Goal: Transaction & Acquisition: Purchase product/service

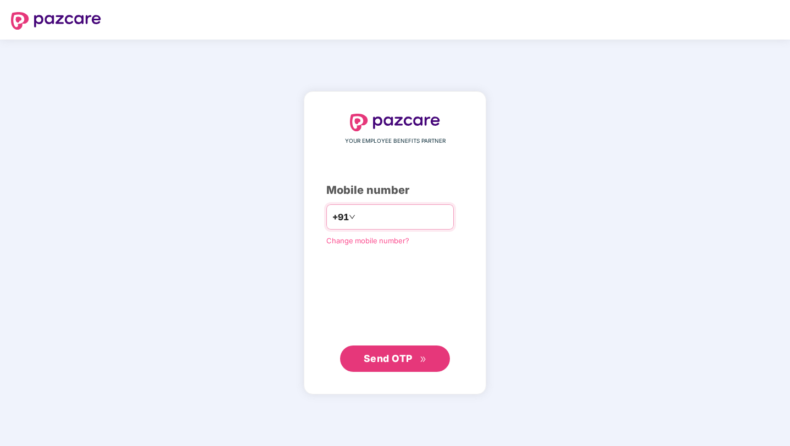
click at [401, 224] on input "number" at bounding box center [403, 217] width 90 height 18
click at [365, 362] on span "Send OTP" at bounding box center [388, 359] width 49 height 12
click at [377, 221] on input "**********" at bounding box center [403, 217] width 90 height 18
type input "**********"
click at [363, 359] on button "Send OTP" at bounding box center [395, 359] width 110 height 26
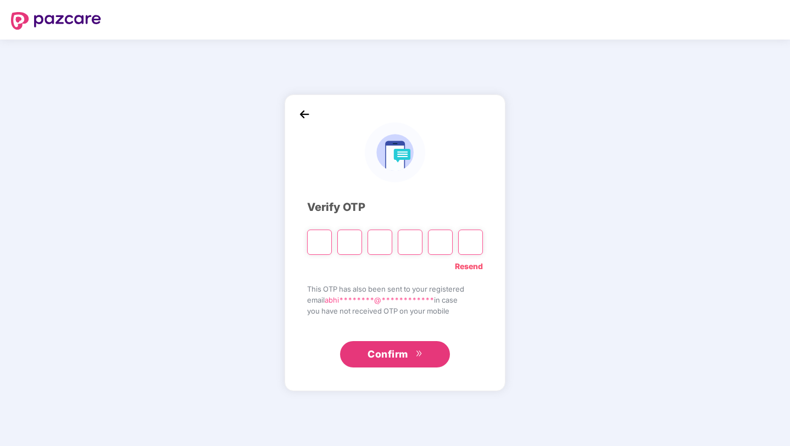
type input "*"
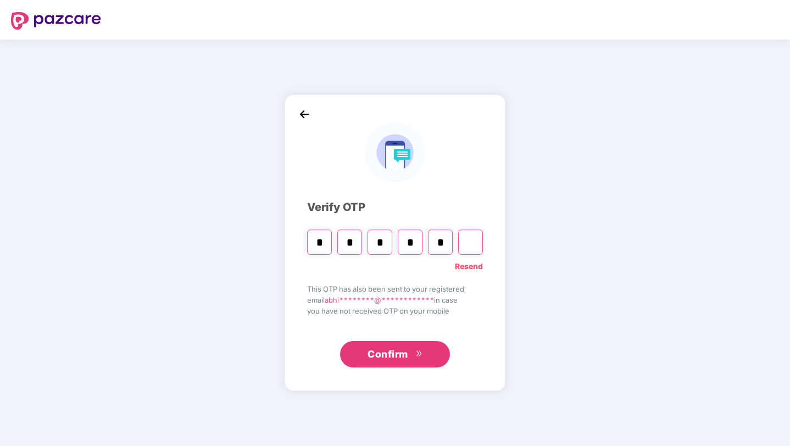
type input "*"
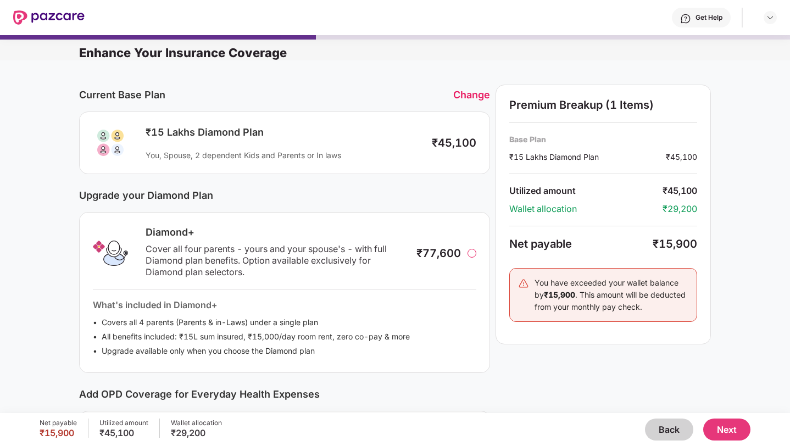
click at [465, 95] on div "Change" at bounding box center [471, 95] width 37 height 12
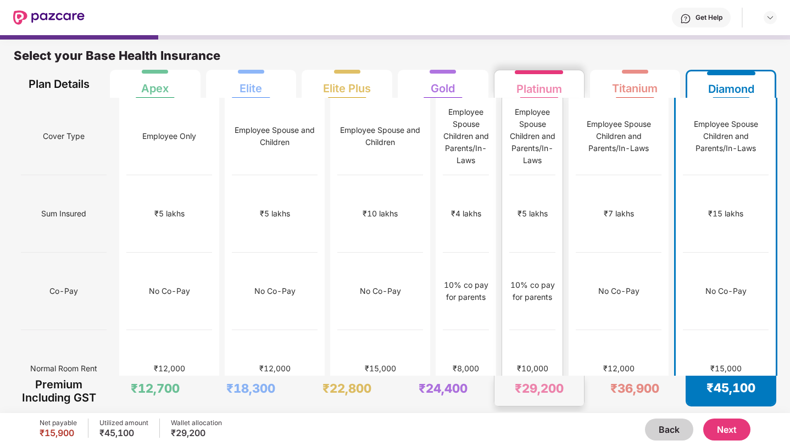
click at [551, 87] on div "Platinum" at bounding box center [540, 85] width 46 height 22
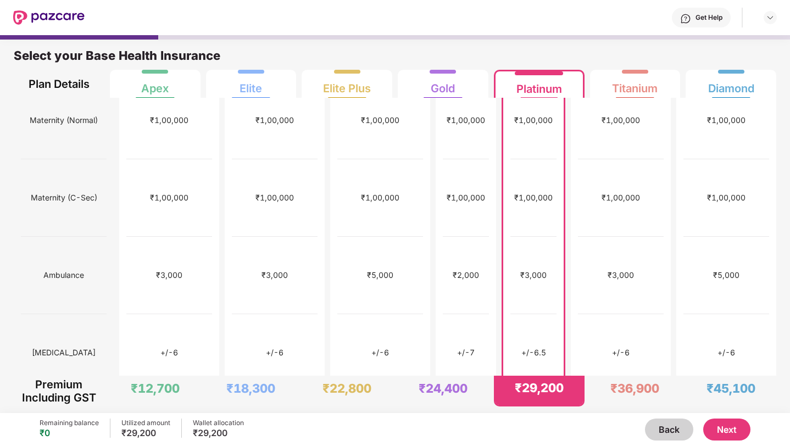
scroll to position [409, 0]
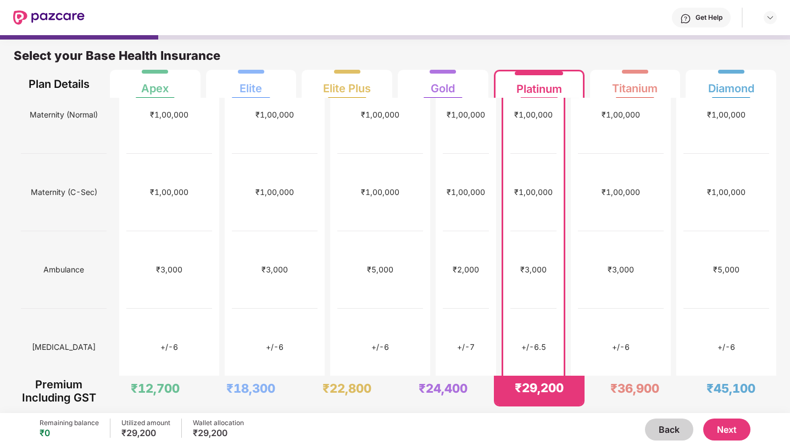
click at [515, 386] on div "₹30,000" at bounding box center [533, 424] width 46 height 77
drag, startPoint x: 522, startPoint y: 145, endPoint x: 554, endPoint y: 144, distance: 31.9
click at [554, 309] on div "+/-6.5" at bounding box center [533, 347] width 46 height 77
click at [535, 309] on div "+/-6.5" at bounding box center [533, 347] width 46 height 77
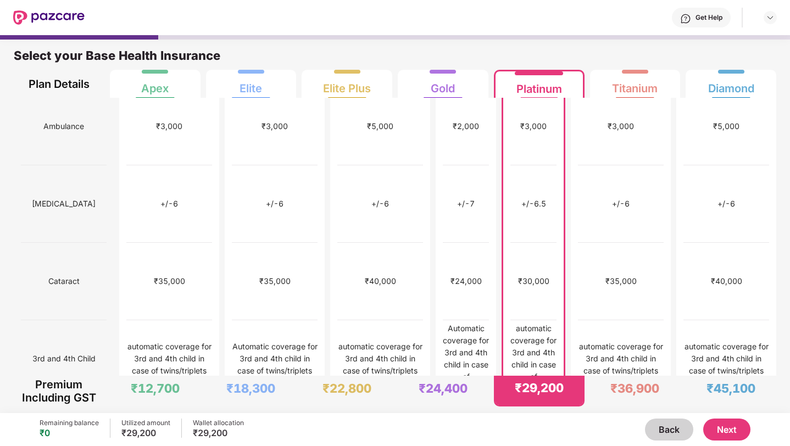
scroll to position [553, 0]
drag, startPoint x: 19, startPoint y: 203, endPoint x: 27, endPoint y: 204, distance: 7.7
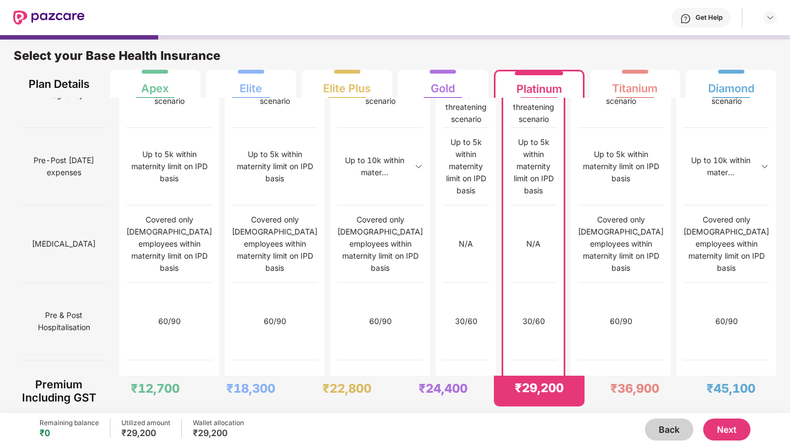
scroll to position [0, 0]
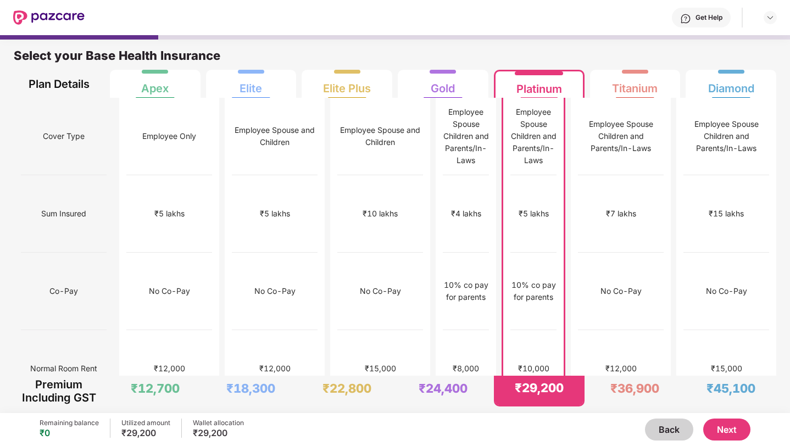
click at [542, 195] on div "₹5 lakhs" at bounding box center [533, 213] width 46 height 77
click at [512, 175] on div "₹5 lakhs" at bounding box center [533, 213] width 46 height 77
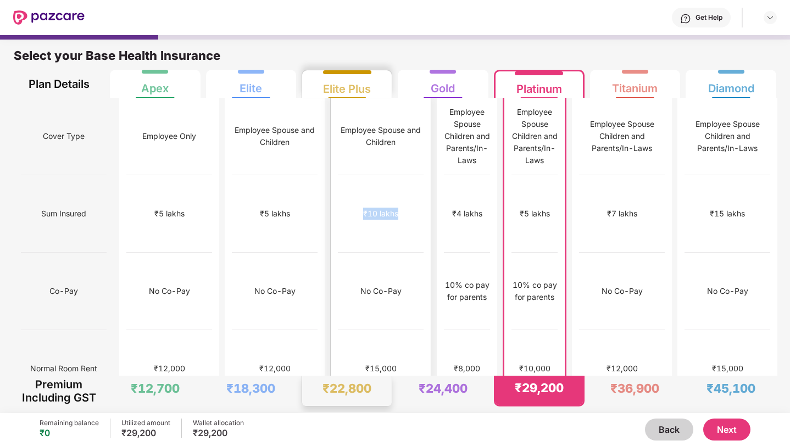
drag, startPoint x: 329, startPoint y: 180, endPoint x: 370, endPoint y: 172, distance: 41.9
click at [370, 175] on div "₹10 lakhs" at bounding box center [381, 213] width 86 height 77
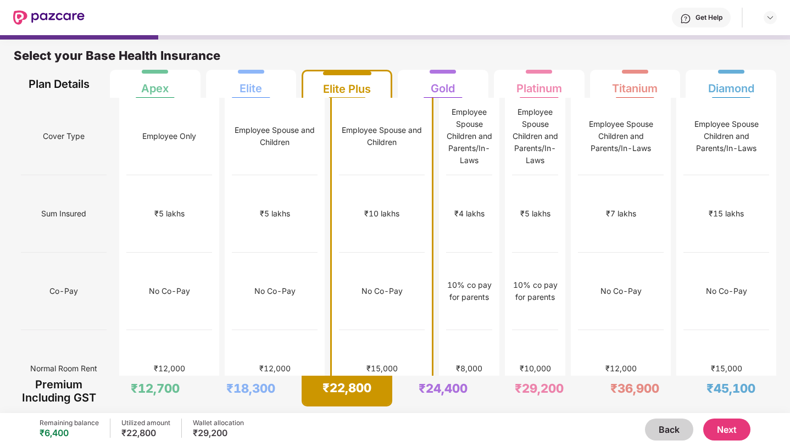
click at [607, 175] on div "₹7 lakhs" at bounding box center [622, 213] width 86 height 77
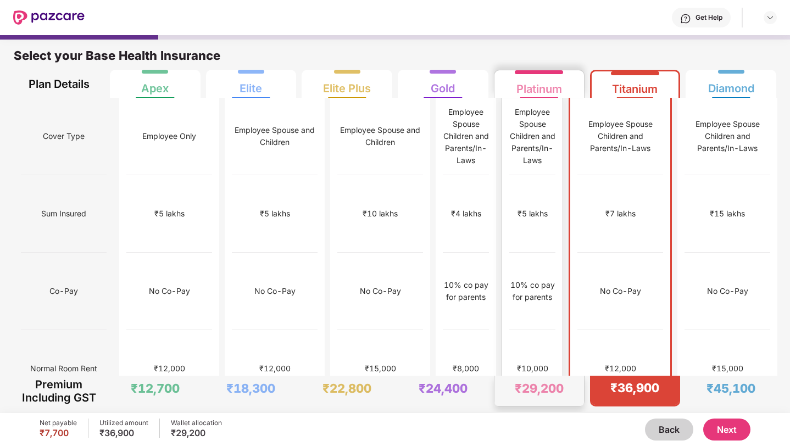
click at [521, 175] on div "₹5 lakhs" at bounding box center [532, 213] width 46 height 77
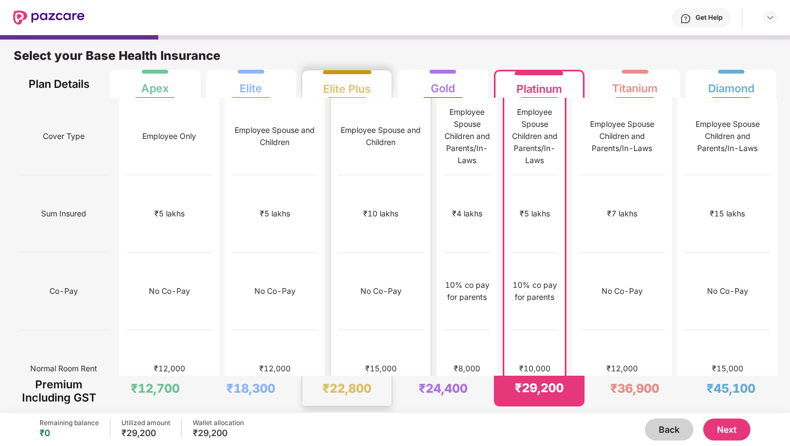
click at [338, 175] on div "₹10 lakhs" at bounding box center [381, 213] width 86 height 77
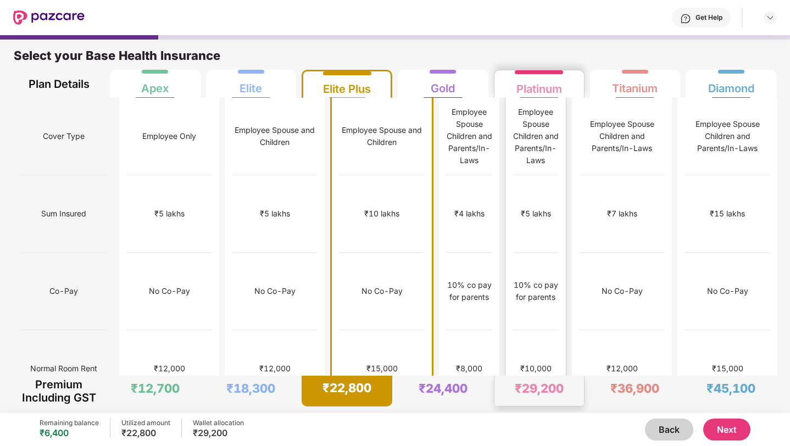
click at [523, 175] on div "₹5 lakhs" at bounding box center [536, 213] width 46 height 77
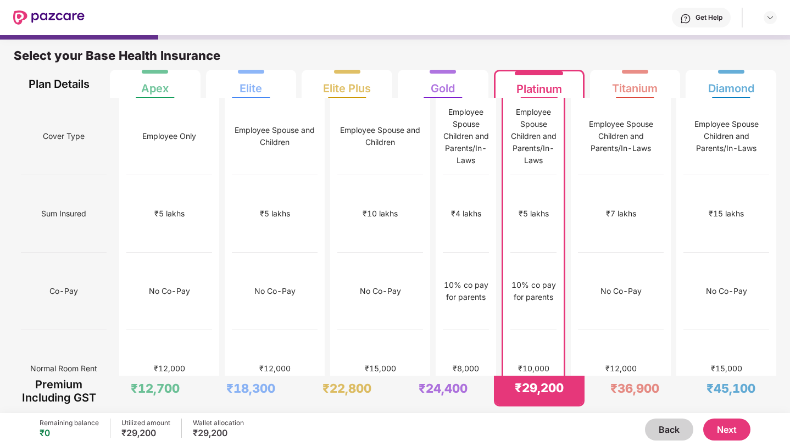
click at [510, 175] on div "₹5 lakhs" at bounding box center [533, 213] width 46 height 77
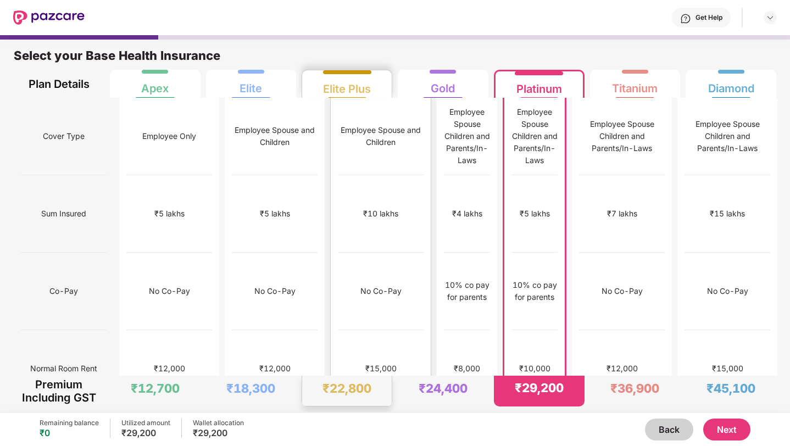
click at [342, 202] on div "₹10 lakhs" at bounding box center [381, 213] width 86 height 77
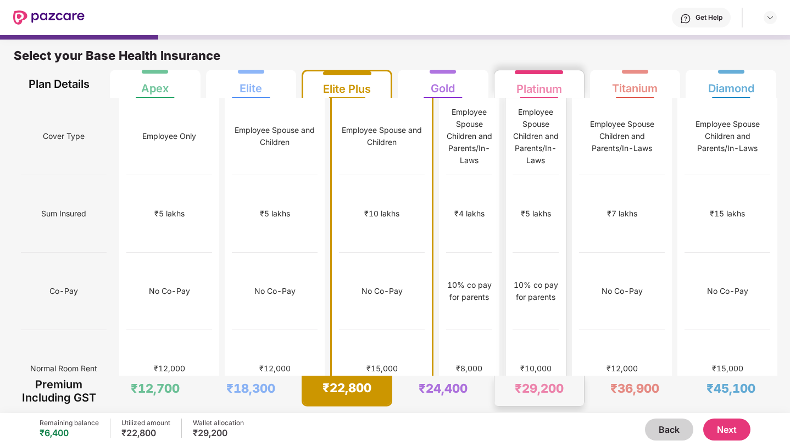
click at [524, 147] on div "Employee Spouse Children and Parents/In-Laws" at bounding box center [536, 136] width 46 height 77
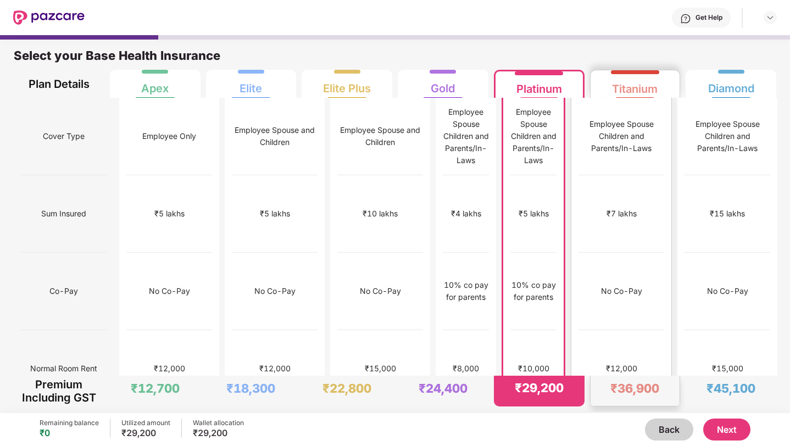
click at [661, 201] on div "₹7 lakhs" at bounding box center [622, 213] width 86 height 77
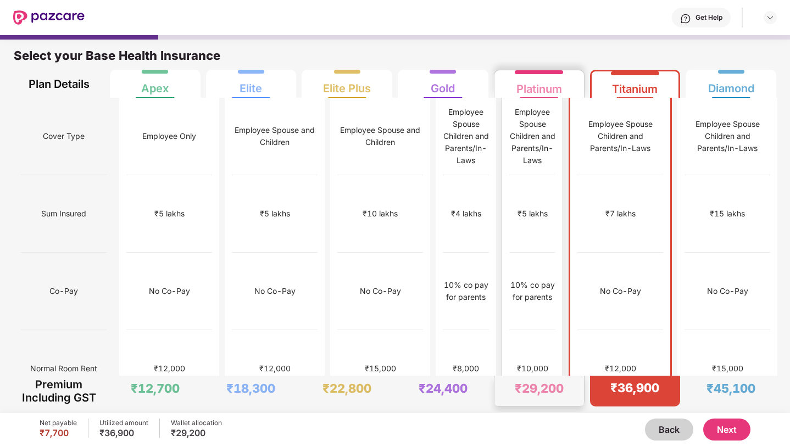
click at [521, 194] on div "₹5 lakhs" at bounding box center [532, 213] width 46 height 77
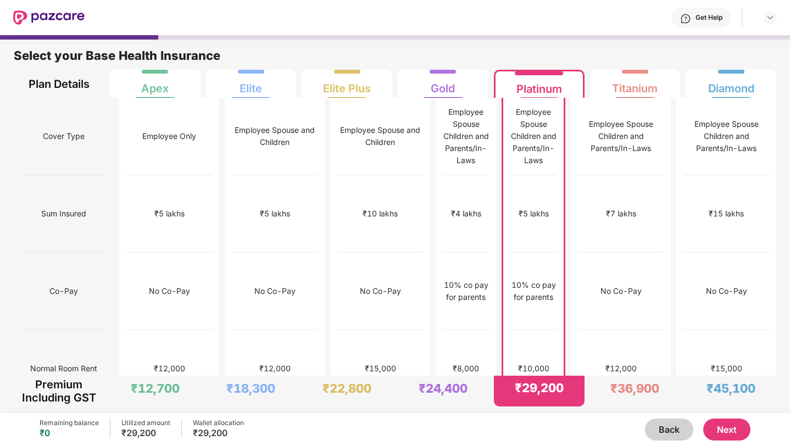
click at [719, 430] on button "Next" at bounding box center [726, 430] width 47 height 22
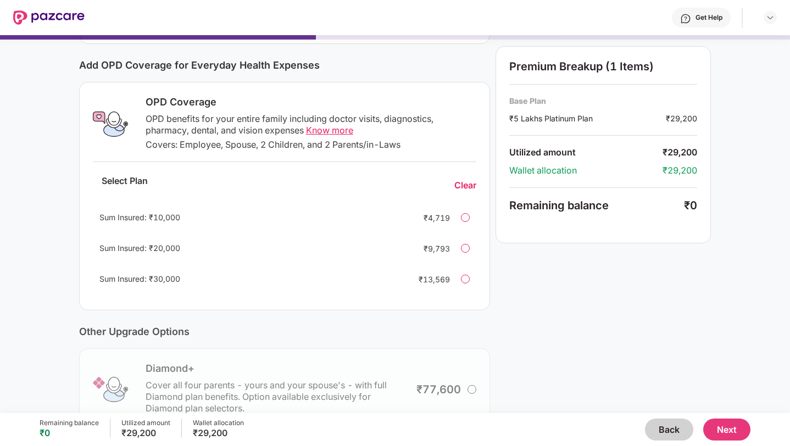
scroll to position [132, 0]
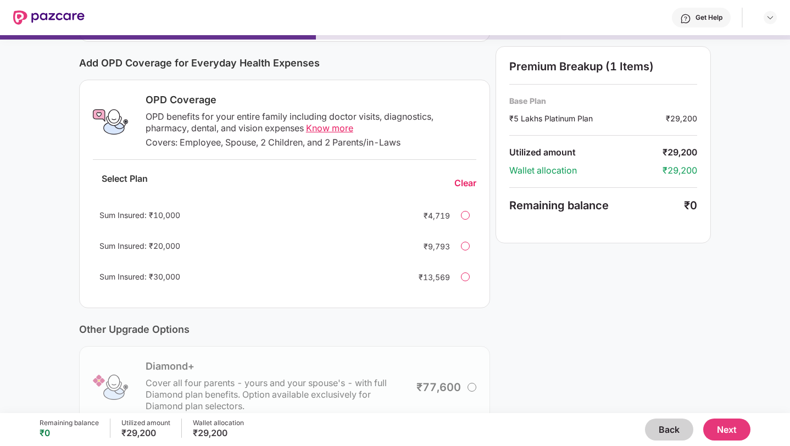
click at [467, 278] on div at bounding box center [465, 277] width 9 height 9
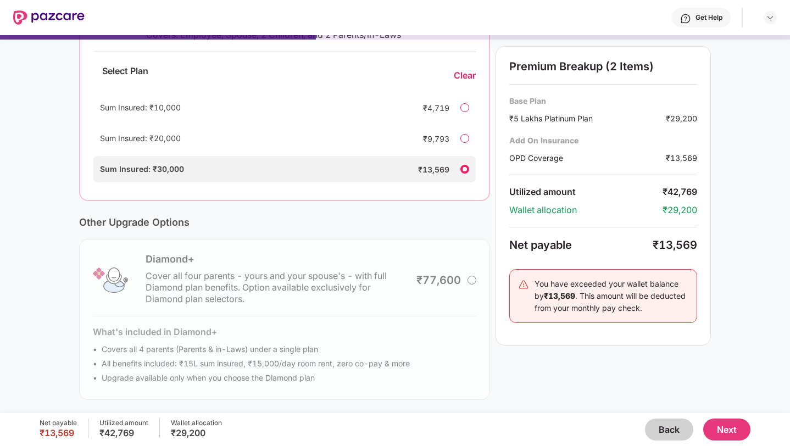
scroll to position [0, 0]
